Goal: Task Accomplishment & Management: Use online tool/utility

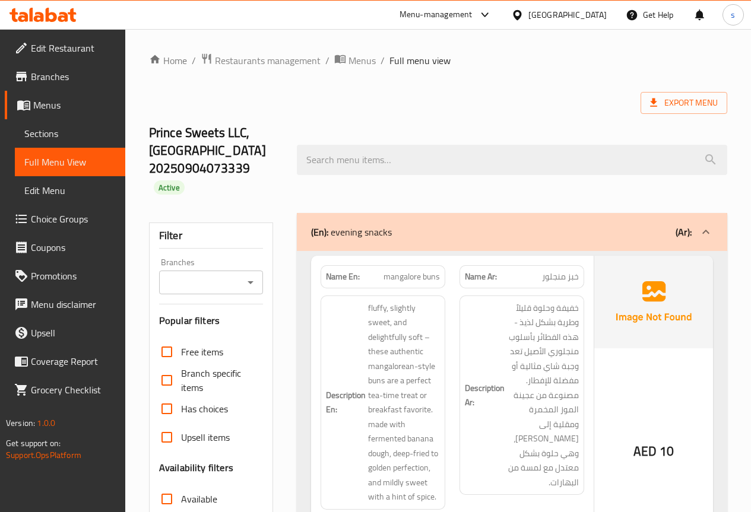
scroll to position [36526, 0]
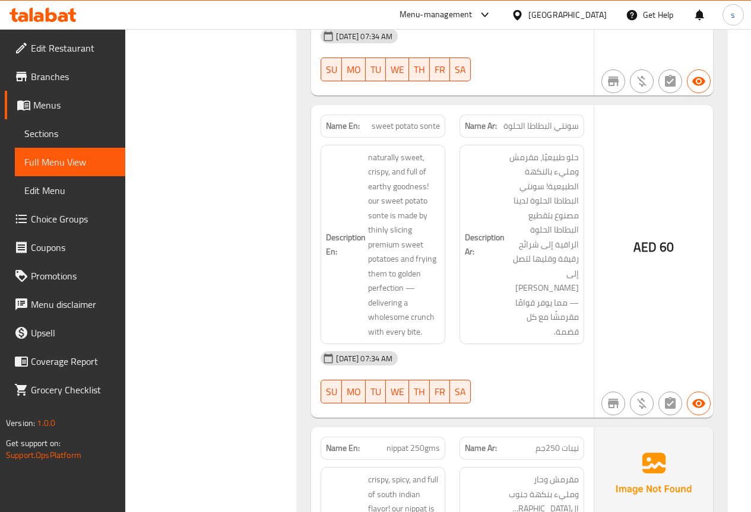
click at [47, 95] on link "Menus" at bounding box center [65, 105] width 121 height 28
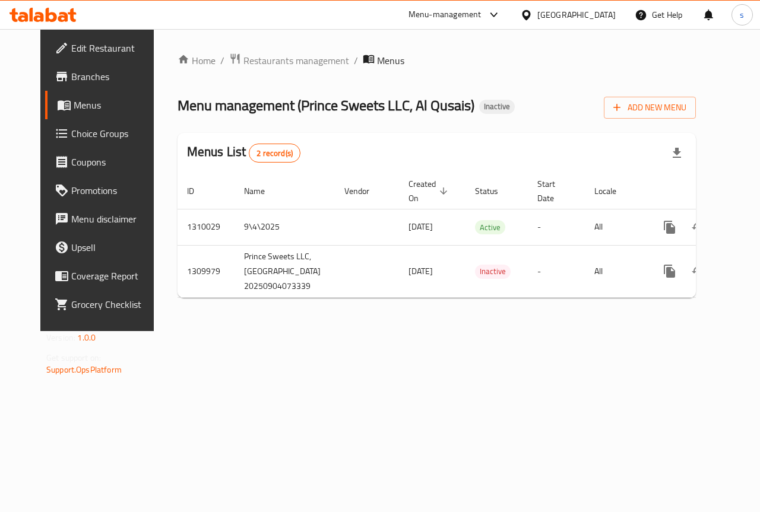
click at [228, 331] on div "Home / Restaurants management / Menus Menu management ( Prince Sweets LLC, Al Q…" at bounding box center [437, 180] width 566 height 302
click at [427, 331] on div "Home / Restaurants management / Menus Menu management ( Prince Sweets LLC, Al Q…" at bounding box center [437, 180] width 566 height 302
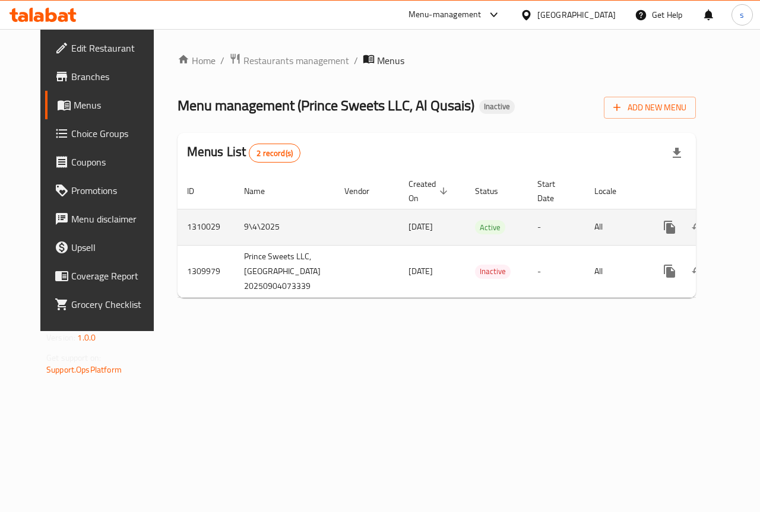
click at [178, 224] on td "1310029" at bounding box center [206, 227] width 57 height 36
click at [741, 218] on link "enhanced table" at bounding box center [755, 227] width 28 height 28
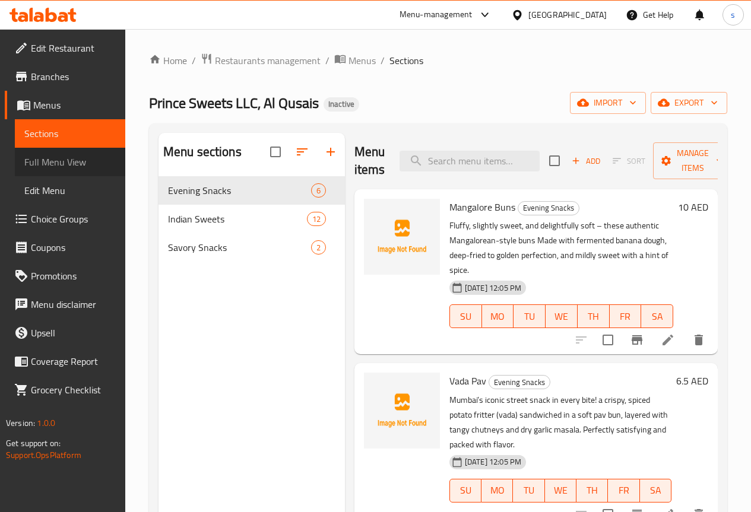
click at [57, 159] on span "Full Menu View" at bounding box center [69, 162] width 91 height 14
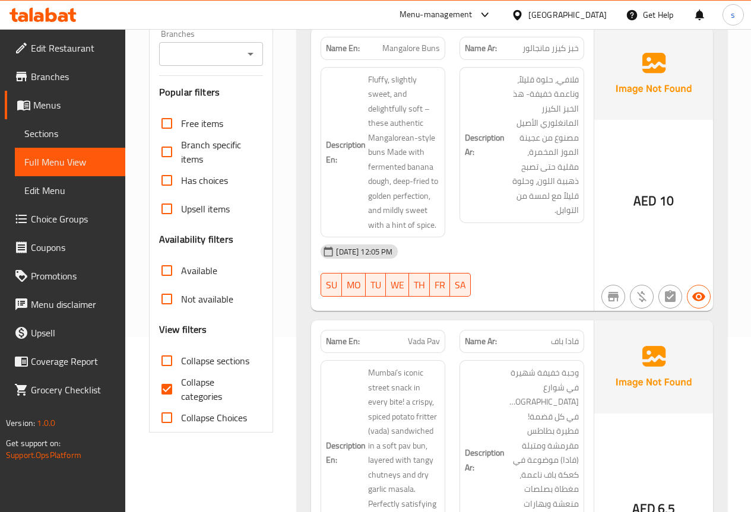
scroll to position [178, 0]
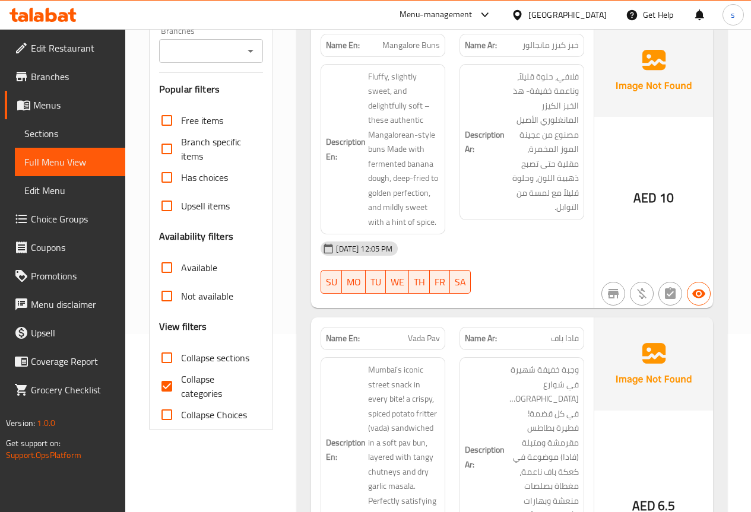
click at [184, 379] on span "Collapse categories" at bounding box center [217, 386] width 73 height 28
click at [181, 379] on input "Collapse categories" at bounding box center [167, 386] width 28 height 28
checkbox input "false"
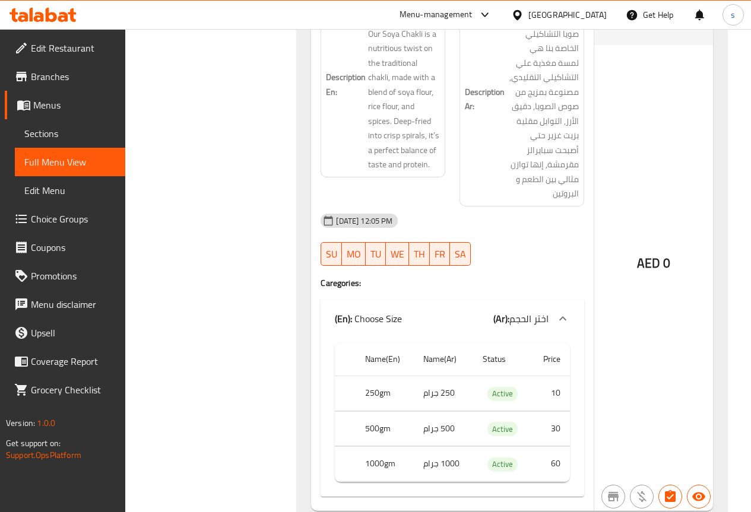
scroll to position [8643, 0]
